Goal: Task Accomplishment & Management: Manage account settings

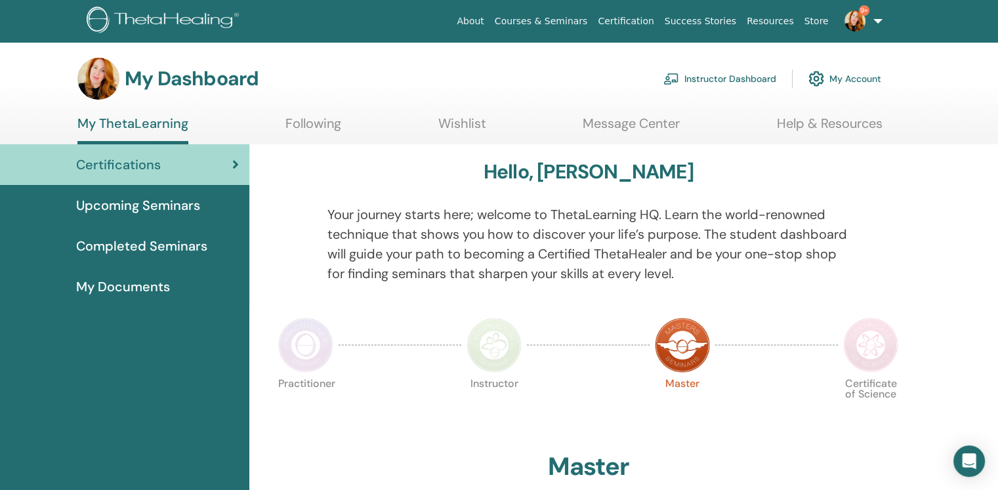
click at [740, 79] on link "Instructor Dashboard" at bounding box center [719, 78] width 113 height 29
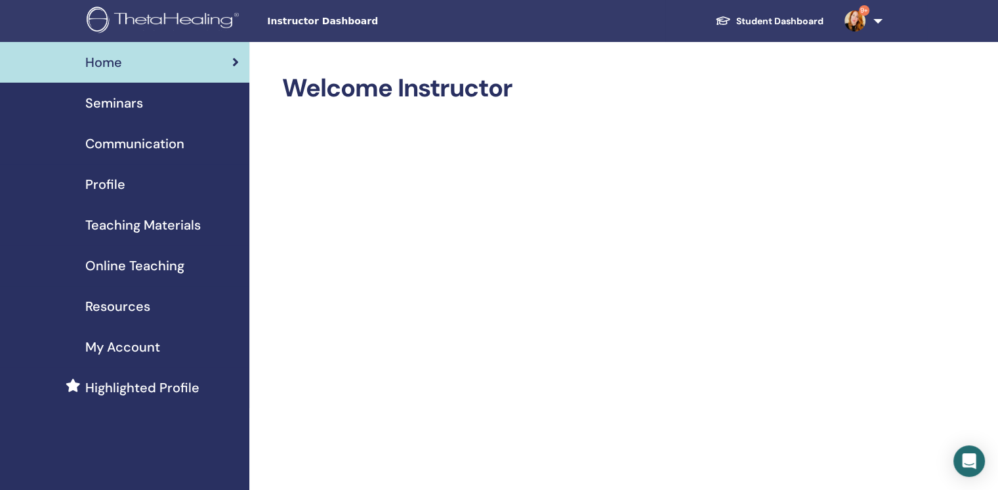
click at [127, 106] on span "Seminars" at bounding box center [114, 103] width 58 height 20
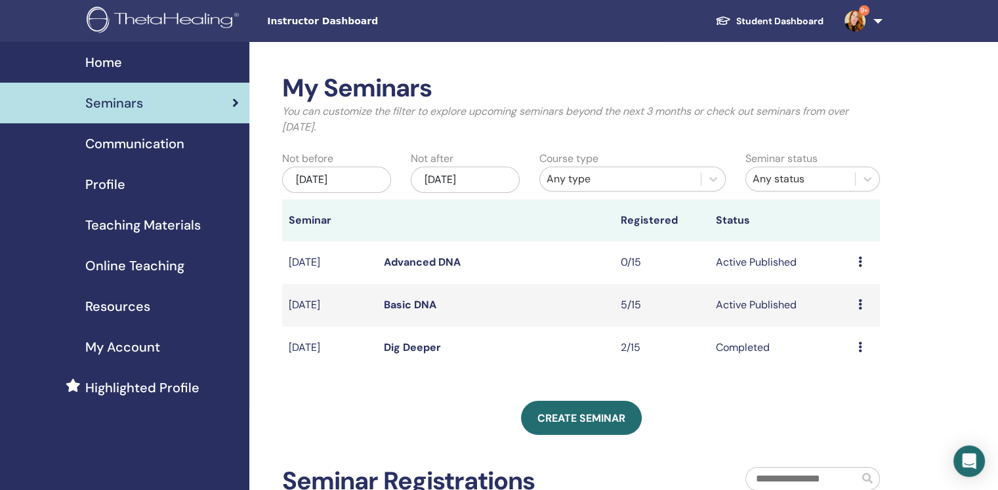
click at [861, 260] on div "Preview Edit Attendees Cancel" at bounding box center [865, 262] width 15 height 16
click at [851, 329] on p "Cancel" at bounding box center [852, 331] width 50 height 16
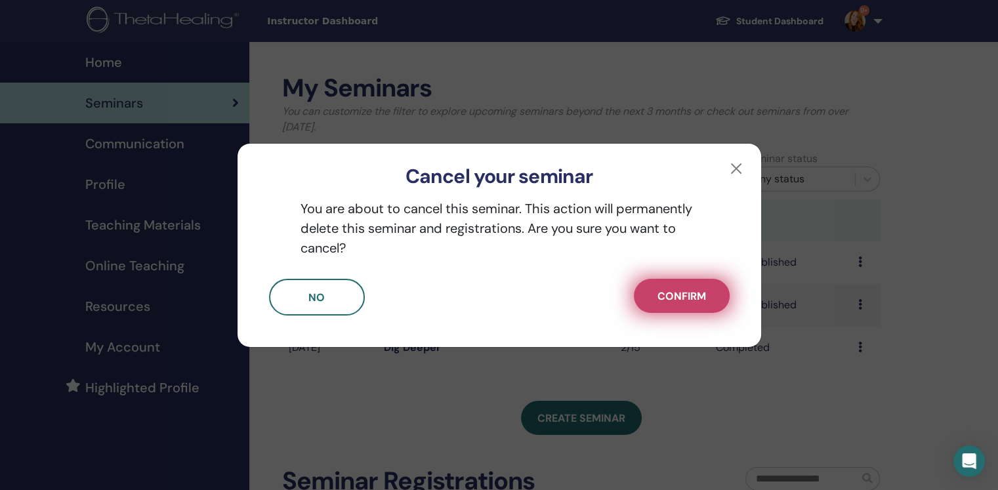
click at [677, 297] on span "Confirm" at bounding box center [681, 296] width 49 height 14
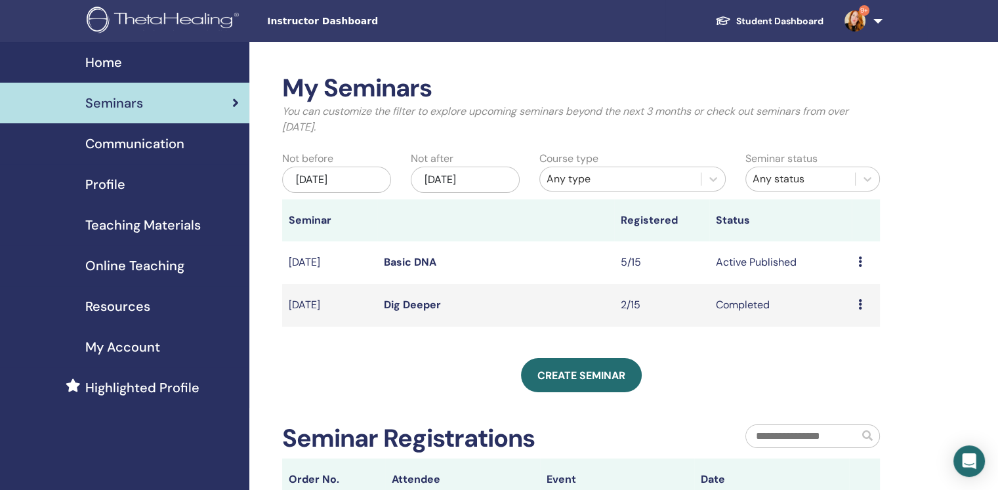
click at [858, 264] on icon at bounding box center [860, 261] width 4 height 10
click at [836, 316] on link "Attendees" at bounding box center [849, 315] width 50 height 14
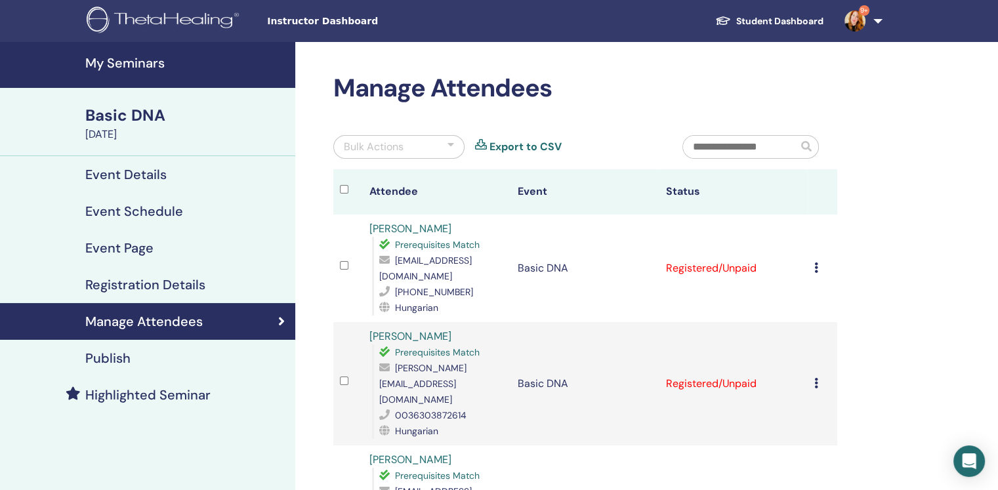
click at [814, 262] on icon at bounding box center [816, 267] width 4 height 10
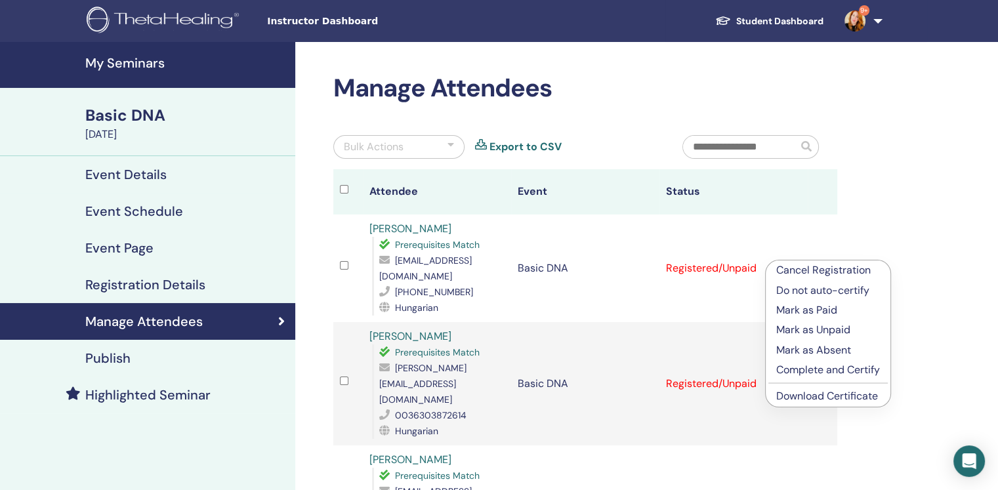
click at [825, 401] on link "Download Certificate" at bounding box center [827, 396] width 102 height 14
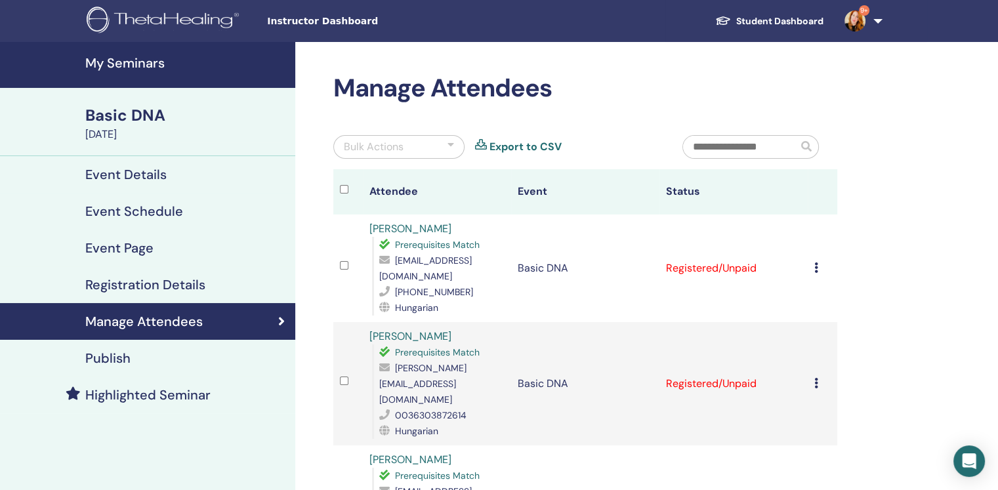
click at [814, 378] on icon at bounding box center [816, 383] width 4 height 10
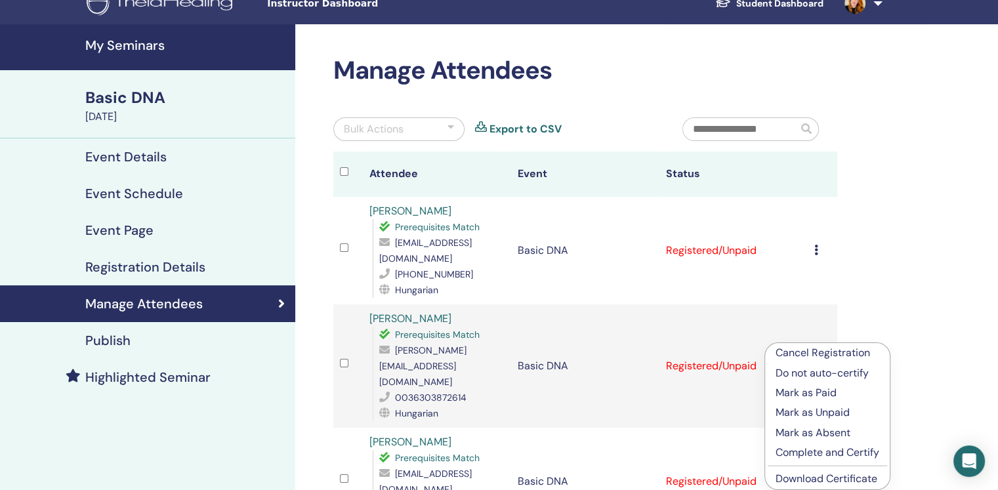
scroll to position [131, 0]
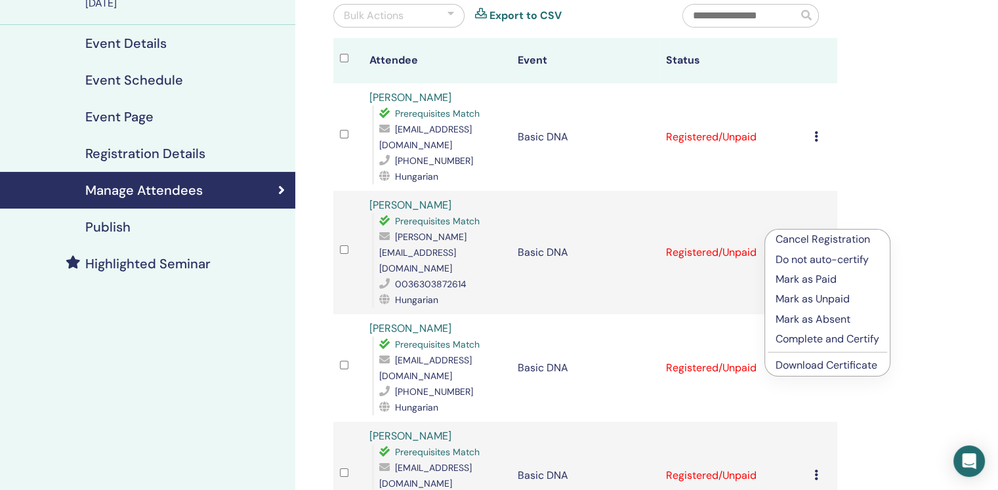
click at [841, 363] on link "Download Certificate" at bounding box center [826, 365] width 102 height 14
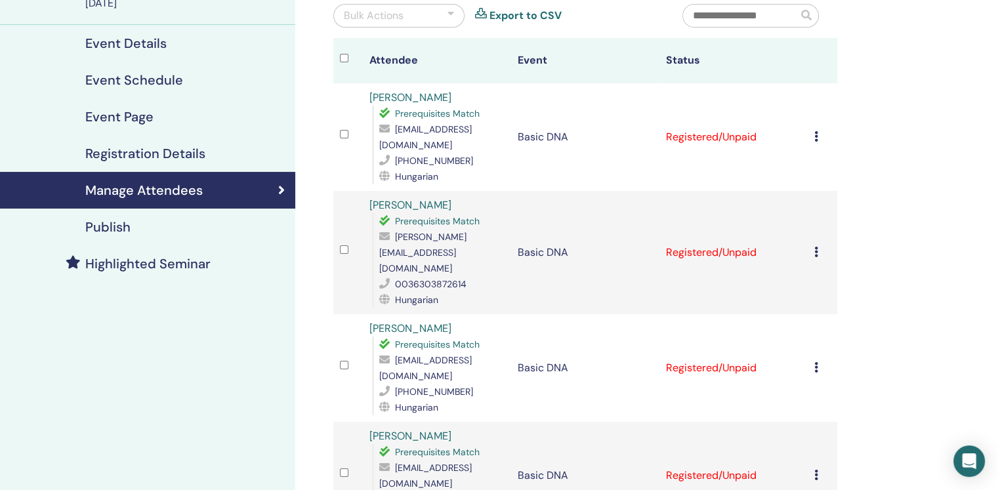
click at [815, 362] on icon at bounding box center [816, 367] width 4 height 10
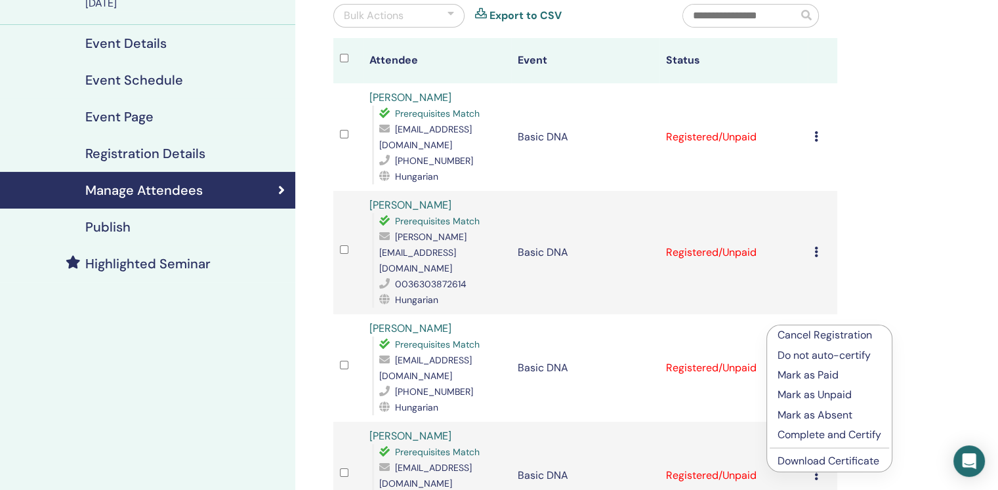
click at [830, 464] on link "Download Certificate" at bounding box center [828, 461] width 102 height 14
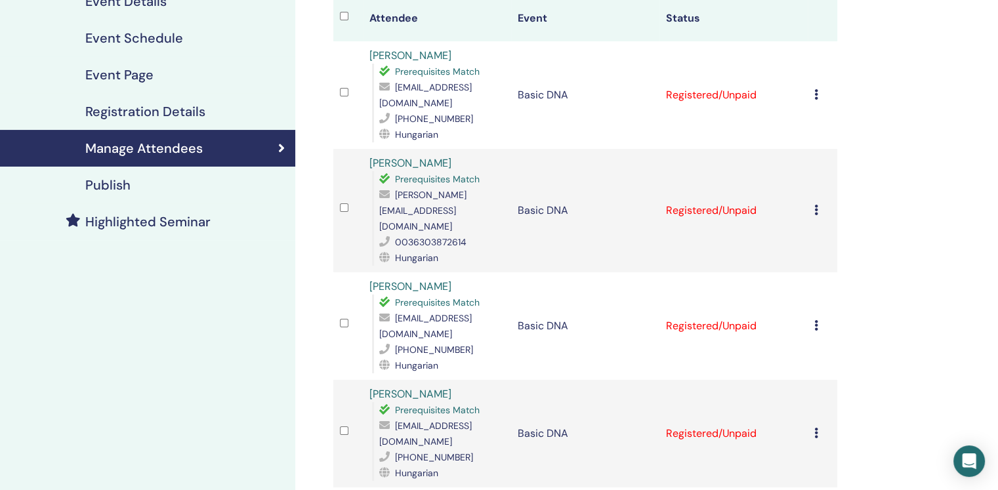
scroll to position [197, 0]
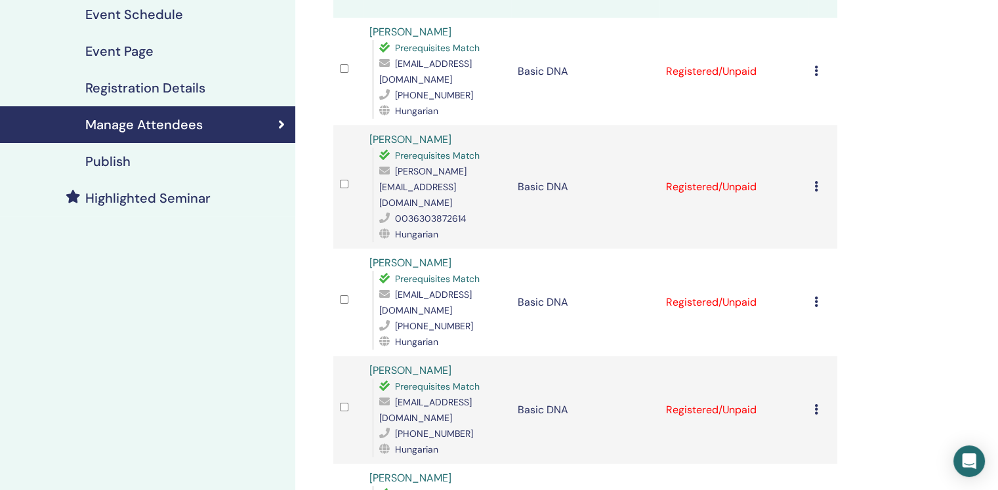
click at [815, 404] on icon at bounding box center [816, 409] width 4 height 10
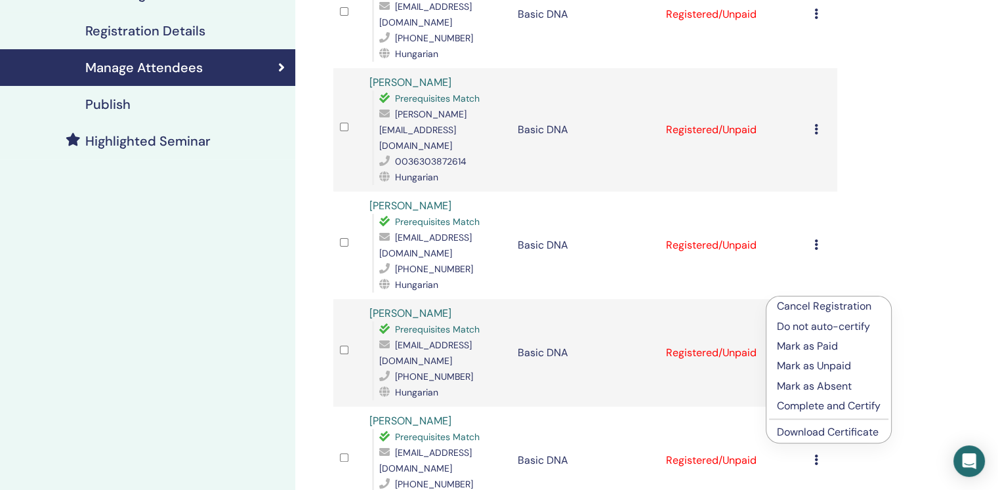
scroll to position [328, 0]
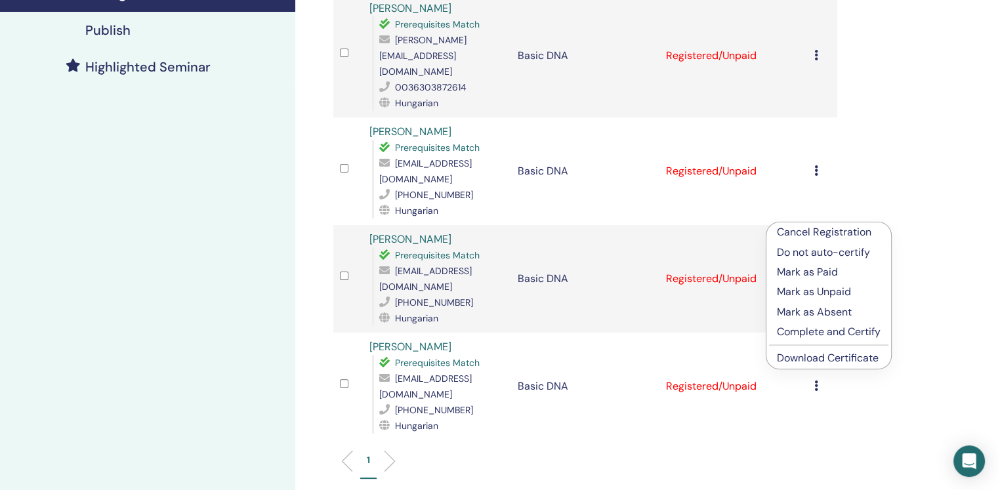
click at [829, 358] on link "Download Certificate" at bounding box center [828, 358] width 102 height 14
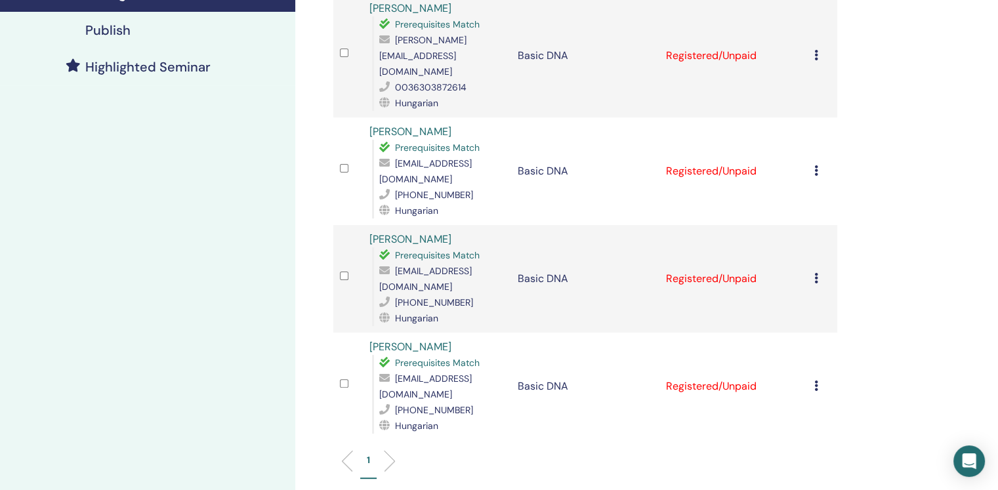
click at [817, 380] on icon at bounding box center [816, 385] width 4 height 10
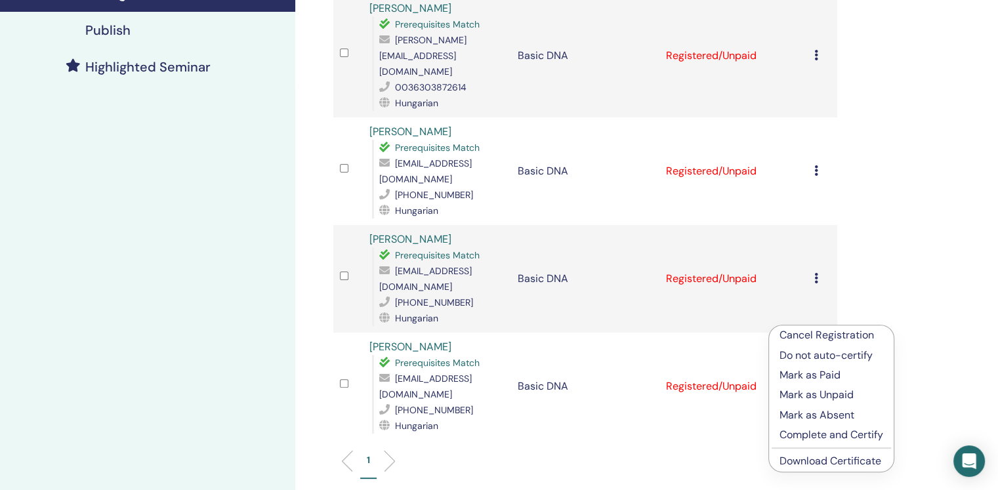
click at [821, 460] on link "Download Certificate" at bounding box center [830, 461] width 102 height 14
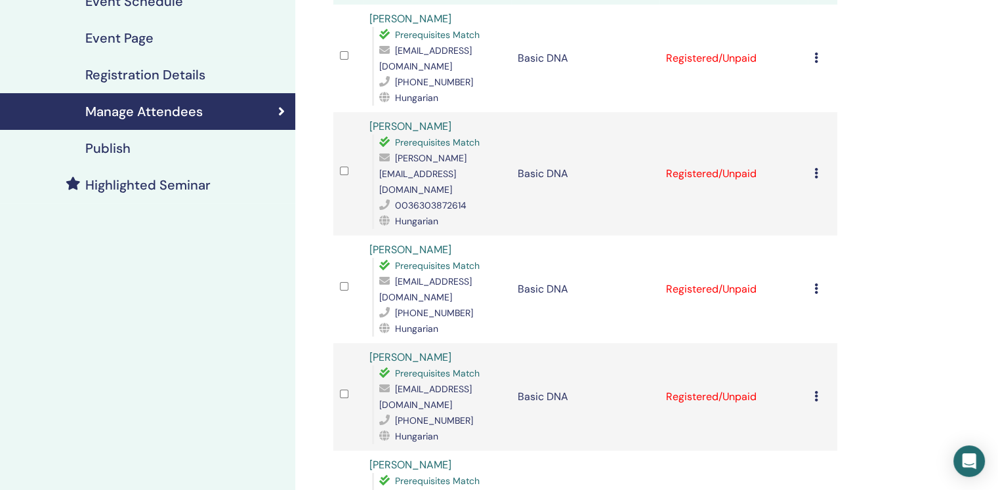
scroll to position [197, 0]
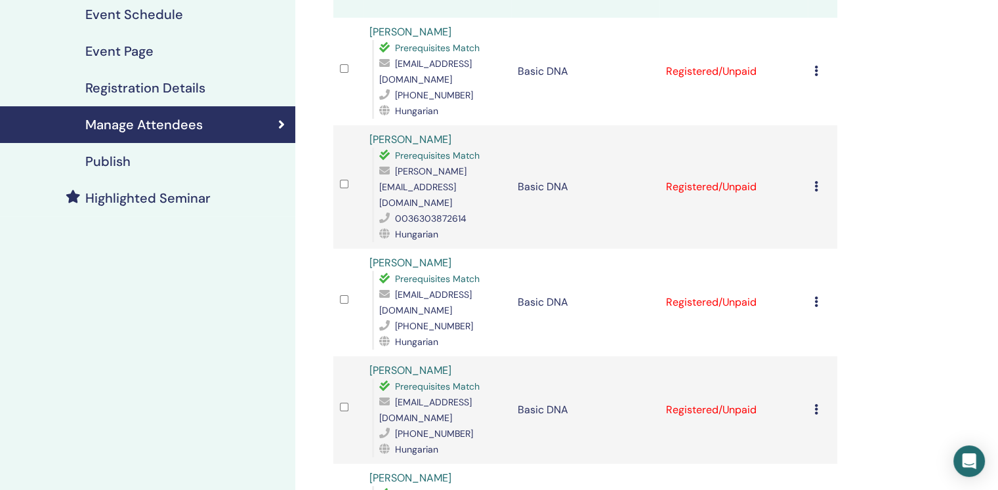
click at [814, 296] on icon at bounding box center [816, 301] width 4 height 10
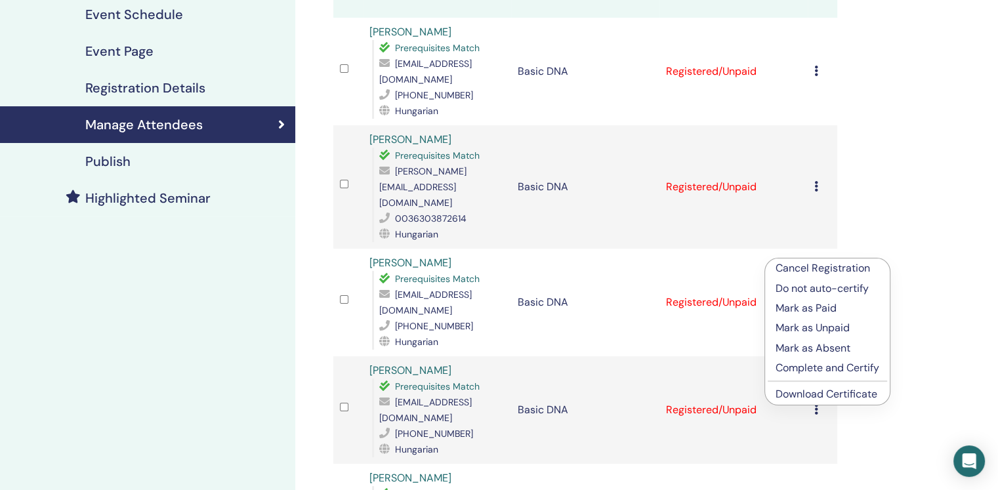
click at [438, 273] on span "Prerequisites Match" at bounding box center [437, 279] width 85 height 12
